Goal: Information Seeking & Learning: Learn about a topic

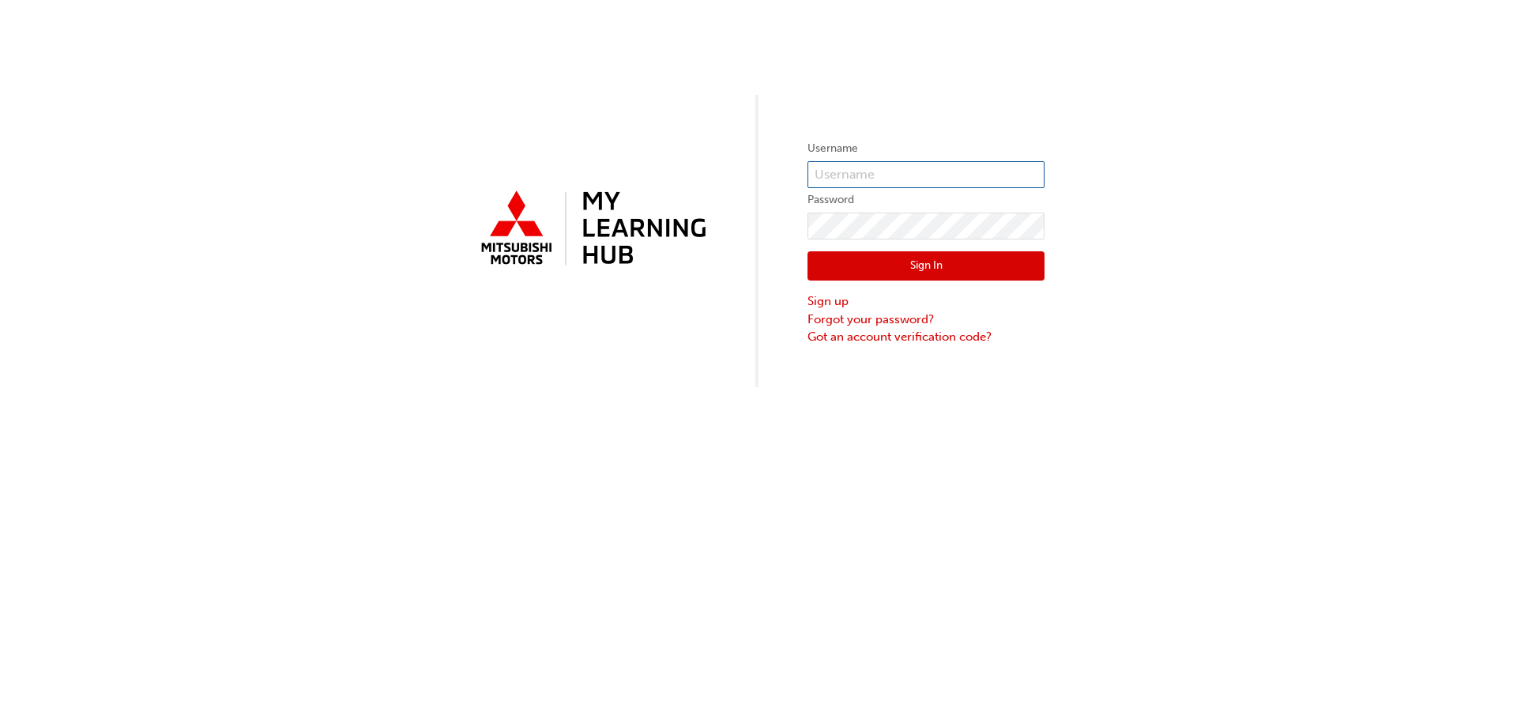
type input "sales3@jdag.com.au"
click at [903, 266] on button "Sign In" at bounding box center [926, 266] width 237 height 30
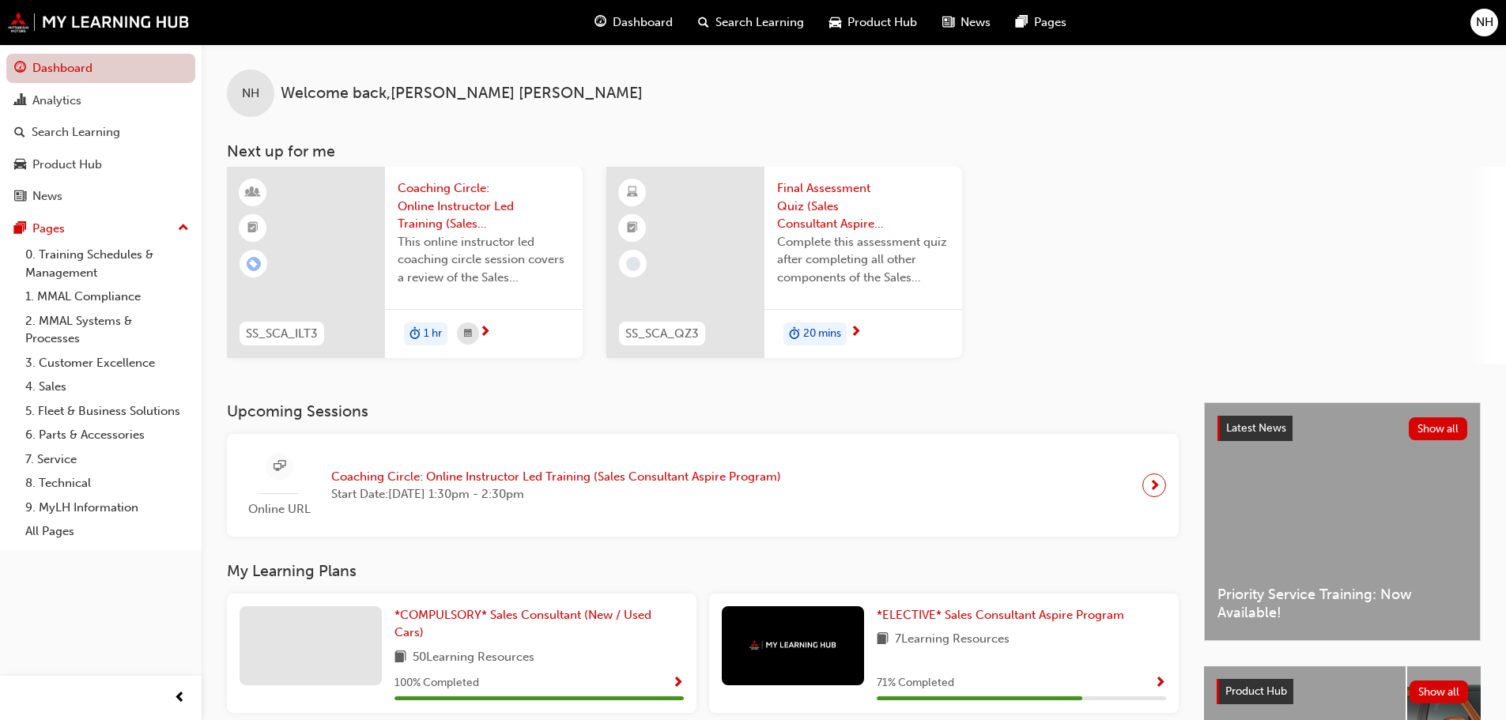
click at [54, 67] on link "Dashboard" at bounding box center [100, 68] width 189 height 29
click at [638, 28] on span "Dashboard" at bounding box center [642, 22] width 60 height 18
click at [1020, 285] on div "SS_SCA_ILT3 Coaching Circle: Online Instructor Led Training (Sales Consultant A…" at bounding box center [866, 266] width 1279 height 198
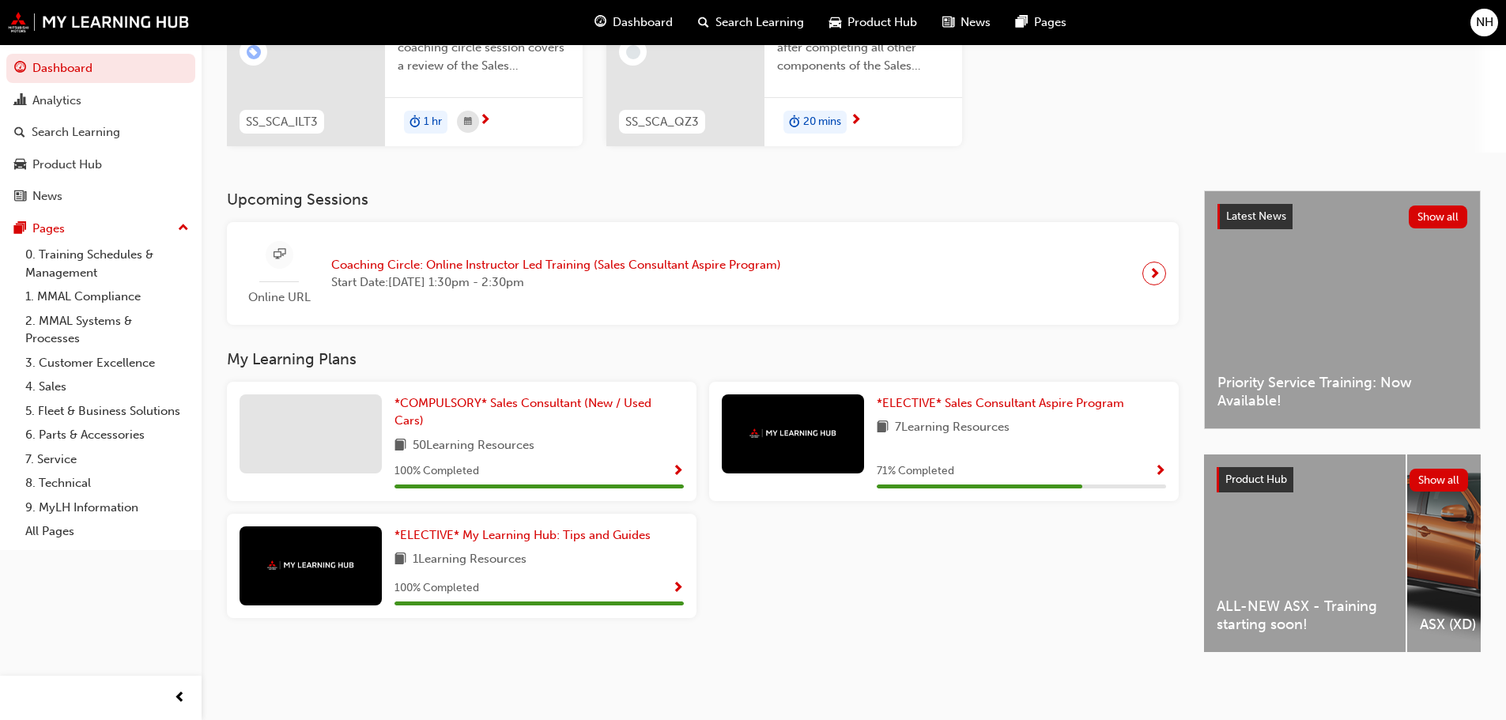
scroll to position [218, 0]
click at [1120, 439] on div "*ELECTIVE* Sales Consultant Aspire Program 7 Learning Resources 71 % Completed" at bounding box center [1020, 441] width 289 height 94
click at [1055, 403] on span "*ELECTIVE* Sales Consultant Aspire Program" at bounding box center [999, 403] width 247 height 14
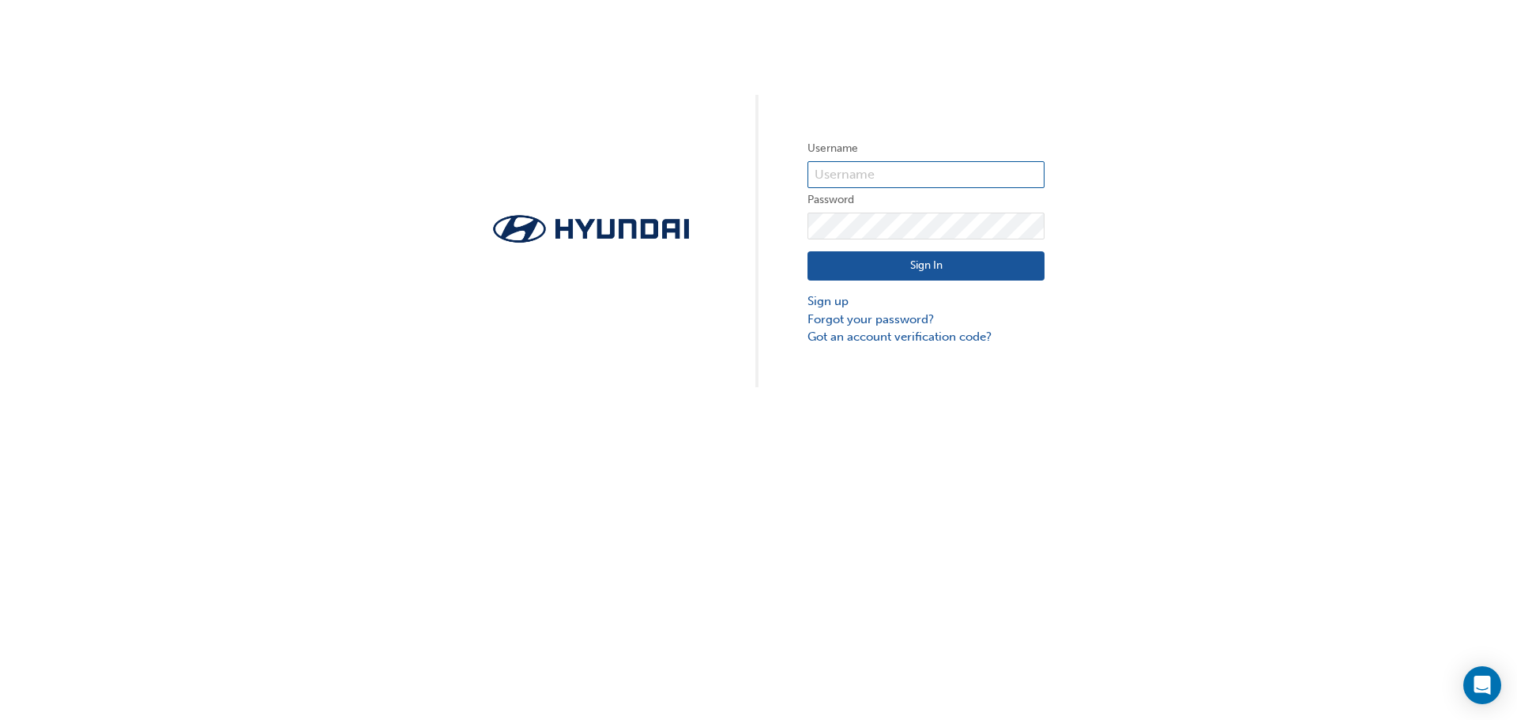
type input "29638"
click at [917, 275] on button "Sign In" at bounding box center [926, 266] width 237 height 30
